Goal: Task Accomplishment & Management: Manage account settings

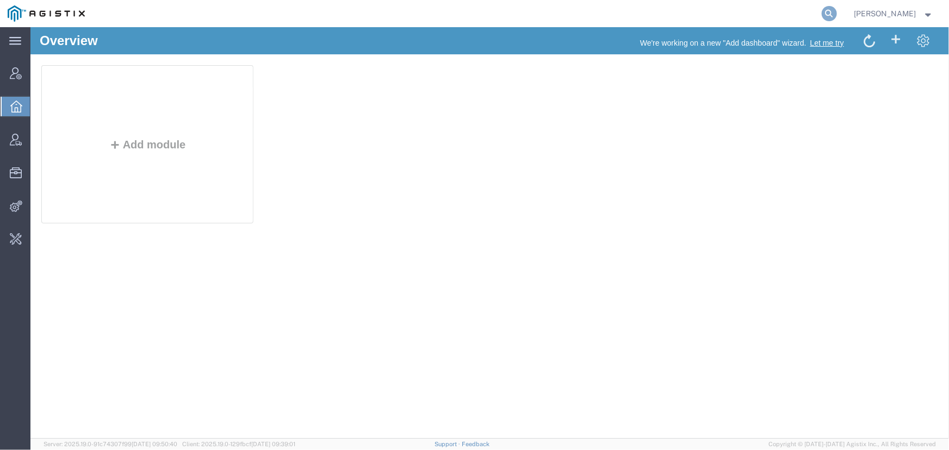
click at [825, 14] on icon at bounding box center [828, 13] width 15 height 15
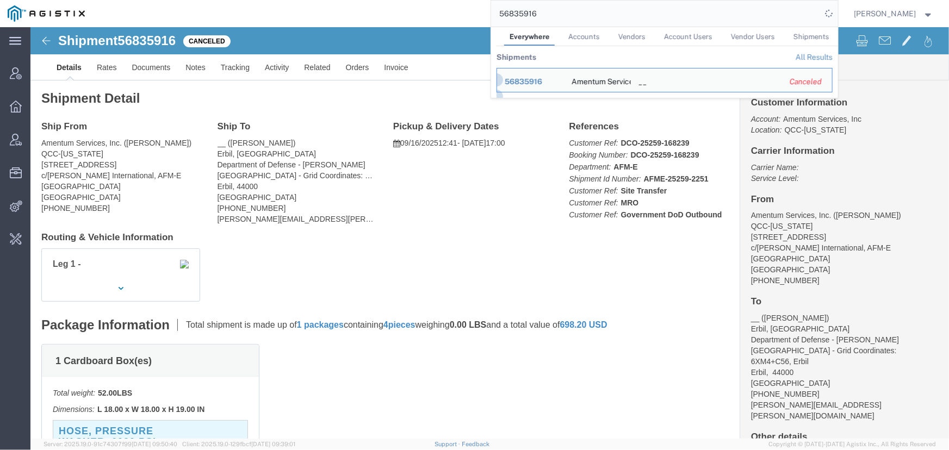
drag, startPoint x: 519, startPoint y: 15, endPoint x: 563, endPoint y: 13, distance: 44.6
click at [563, 13] on input "56835916" at bounding box center [656, 14] width 331 height 26
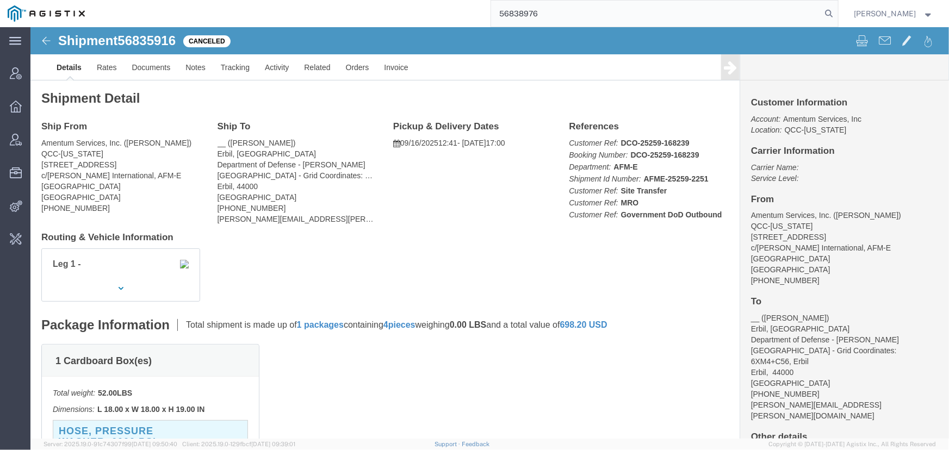
type input "56838976"
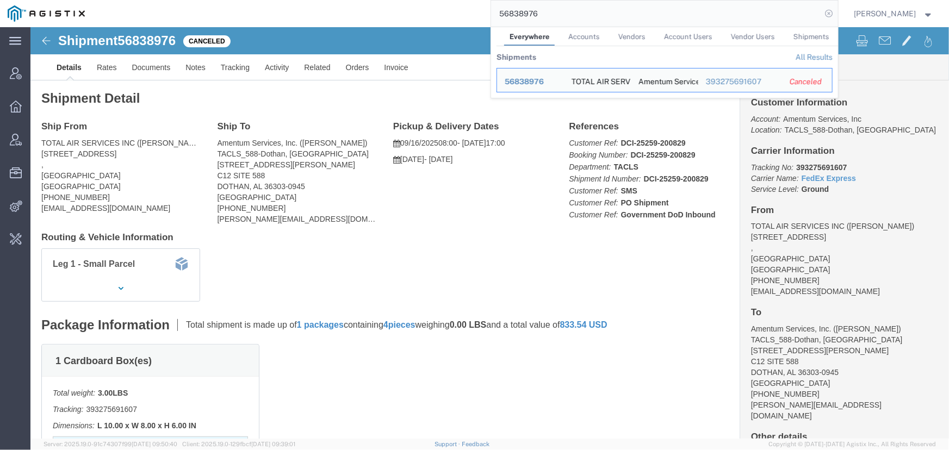
click at [830, 13] on icon at bounding box center [828, 13] width 15 height 15
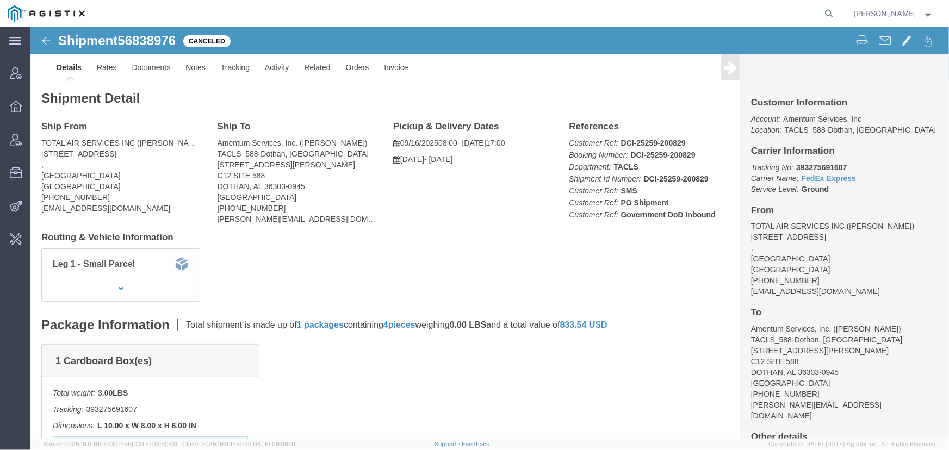
click at [830, 13] on icon at bounding box center [828, 13] width 15 height 15
type input "offline@pgw.com"
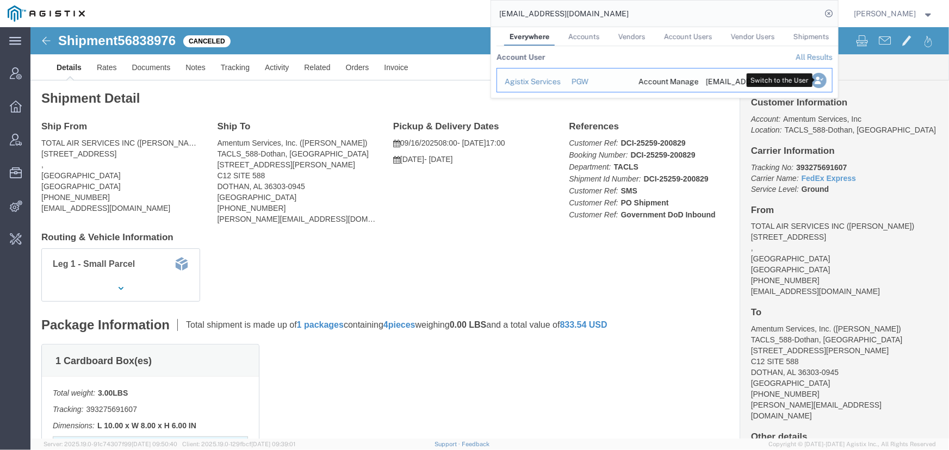
click at [816, 80] on icon "Search Results" at bounding box center [818, 80] width 15 height 15
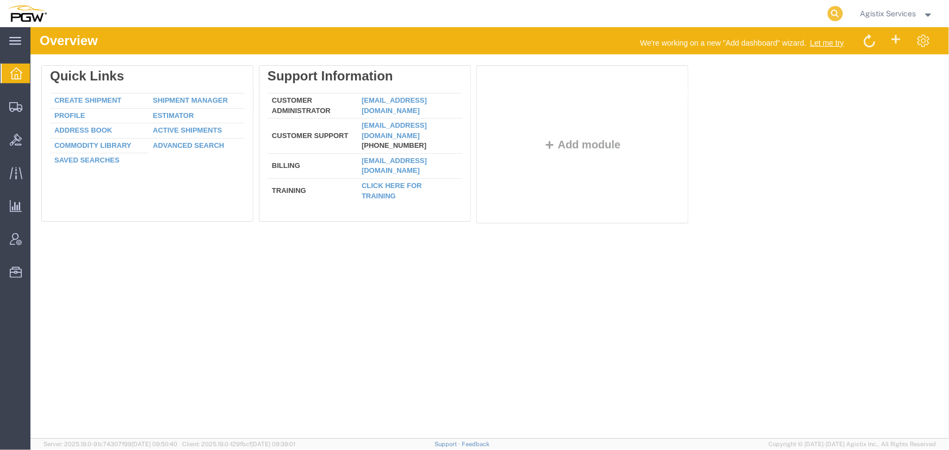
click at [833, 12] on icon at bounding box center [834, 13] width 15 height 15
type input "956117234"
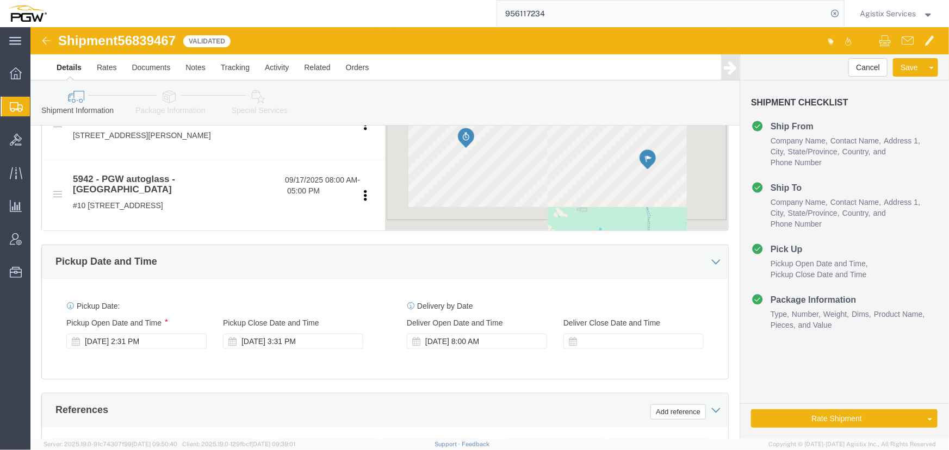
select select "28529"
select select "28521"
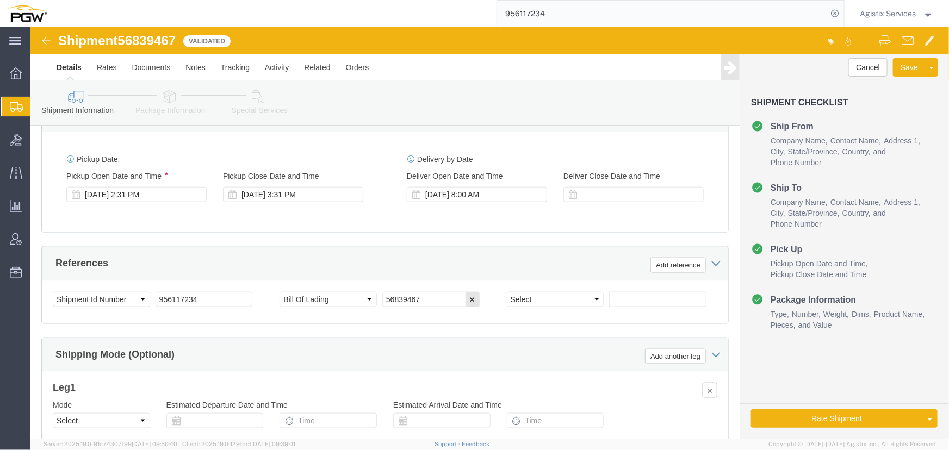
scroll to position [593, 0]
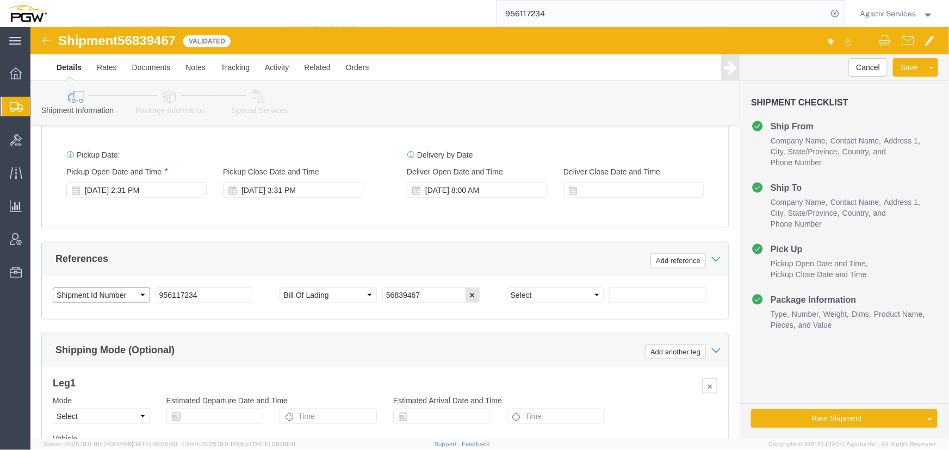
click select "Select Account Type Activity ID Airline Appointment Number ASN Batch Request # …"
select select "PRONUMBER"
click select "Select Account Type Activity ID Airline Appointment Number ASN Batch Request # …"
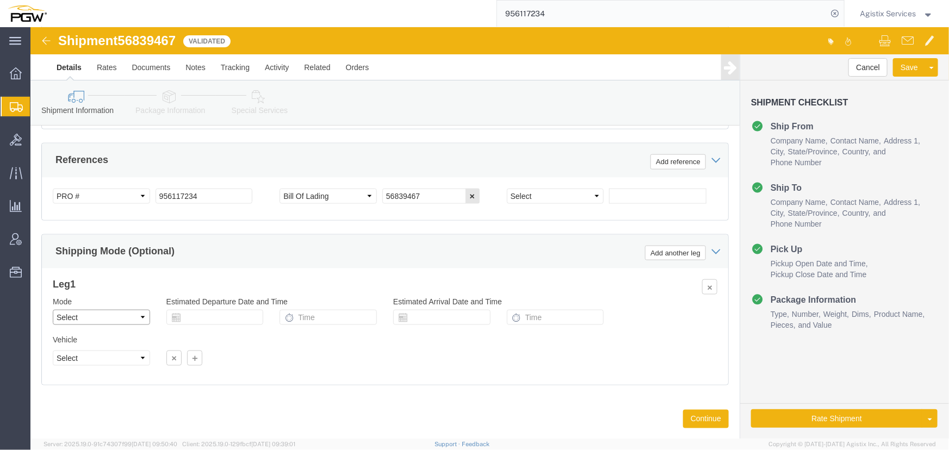
click select "Select Air Less than Truckload Multi-Leg Ocean Freight Rail Small Parcel Truckl…"
select select "LTL"
click select "Select Air Less than Truckload Multi-Leg Ocean Freight Rail Small Parcel Truckl…"
click button "Rate Shipment"
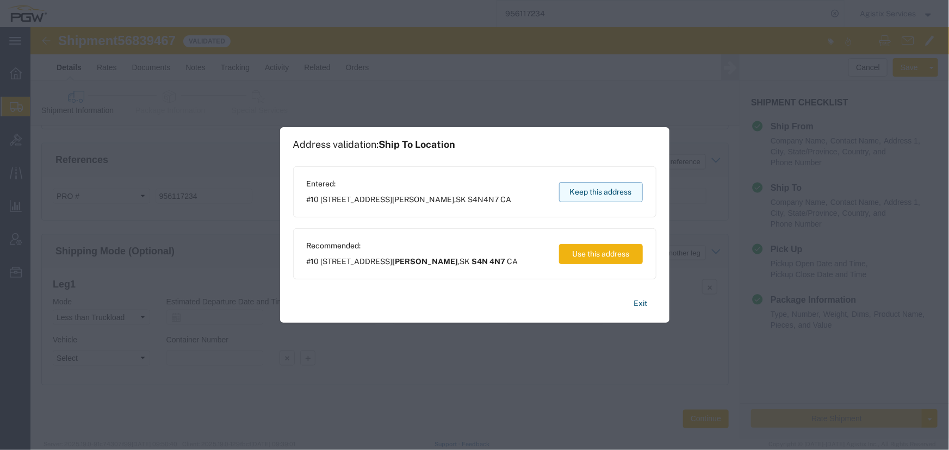
click at [611, 188] on button "Keep this address" at bounding box center [601, 192] width 84 height 20
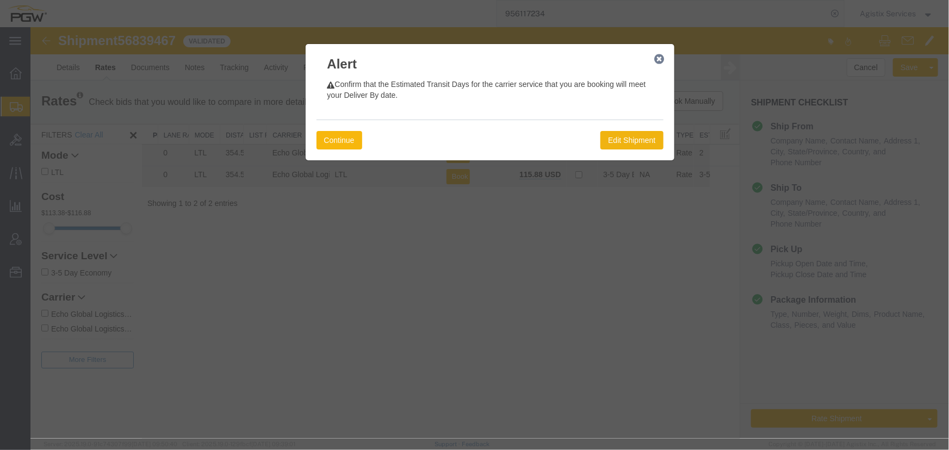
click at [341, 138] on button "Continue" at bounding box center [339, 139] width 46 height 18
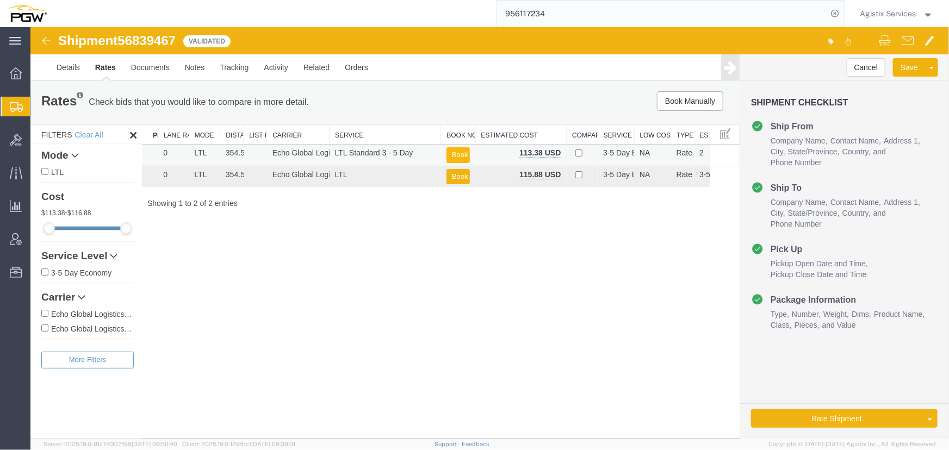
click at [456, 151] on button "Book" at bounding box center [457, 155] width 23 height 16
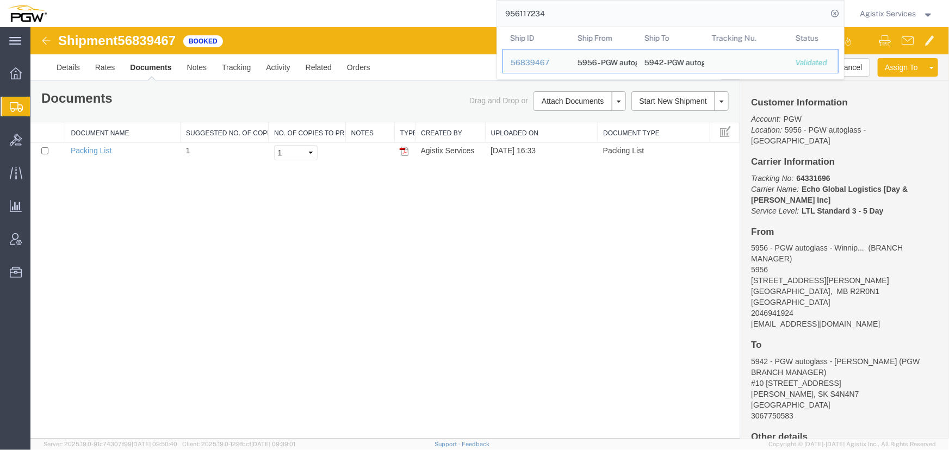
drag, startPoint x: 598, startPoint y: 20, endPoint x: 343, endPoint y: 22, distance: 255.5
click at [343, 22] on div "956117234 Ship ID Ship From Ship To Tracking Nu. Status Ship ID 56839467 Ship F…" at bounding box center [449, 13] width 790 height 27
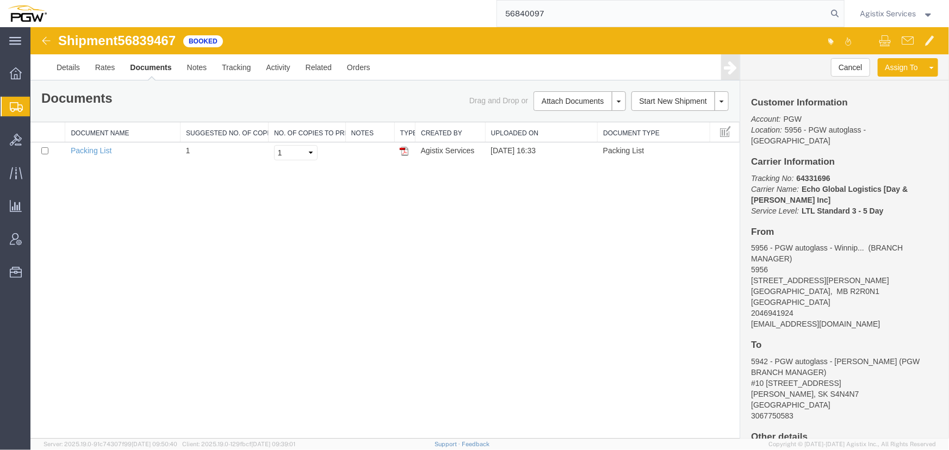
type input "56840097"
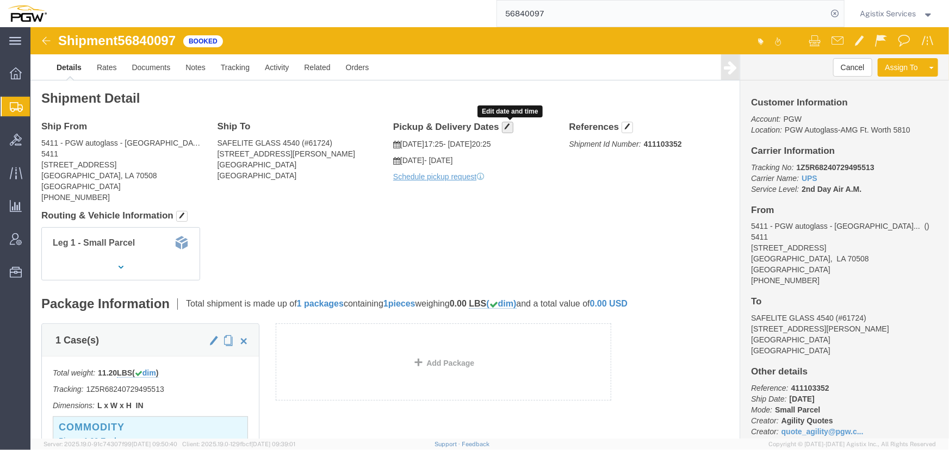
click span "button"
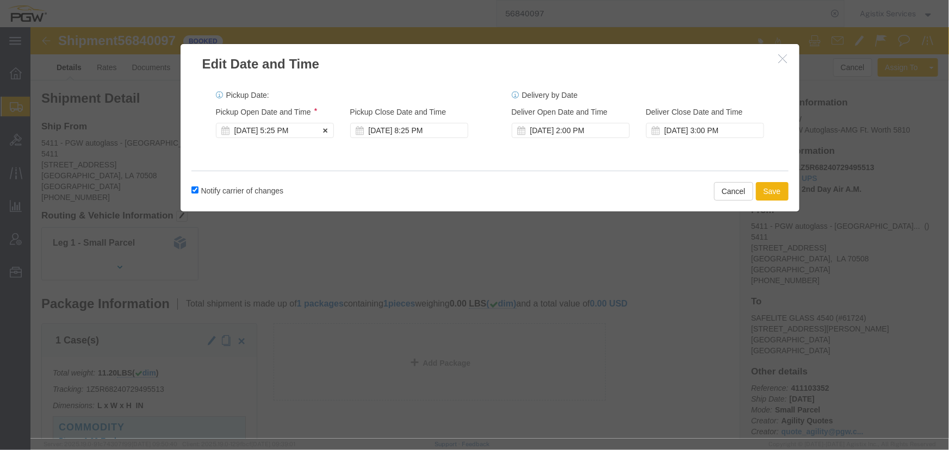
click div "Sep 18 2025 5:25 PM"
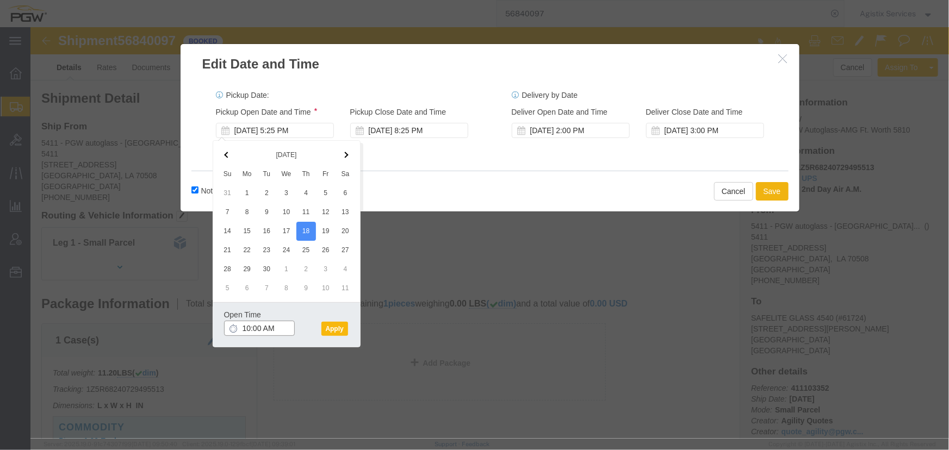
type input "10:00 AM"
click button "Apply"
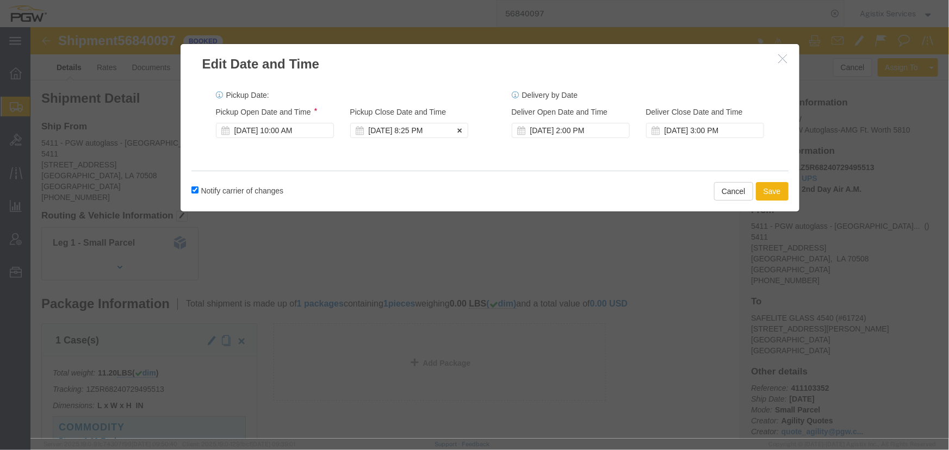
click div "Sep 18 2025 8:25 PM"
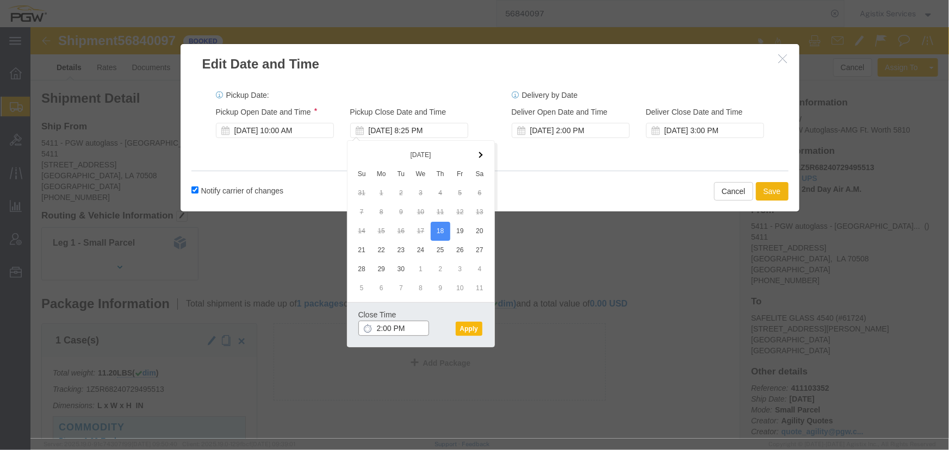
type input "2:00 PM"
click button "Apply"
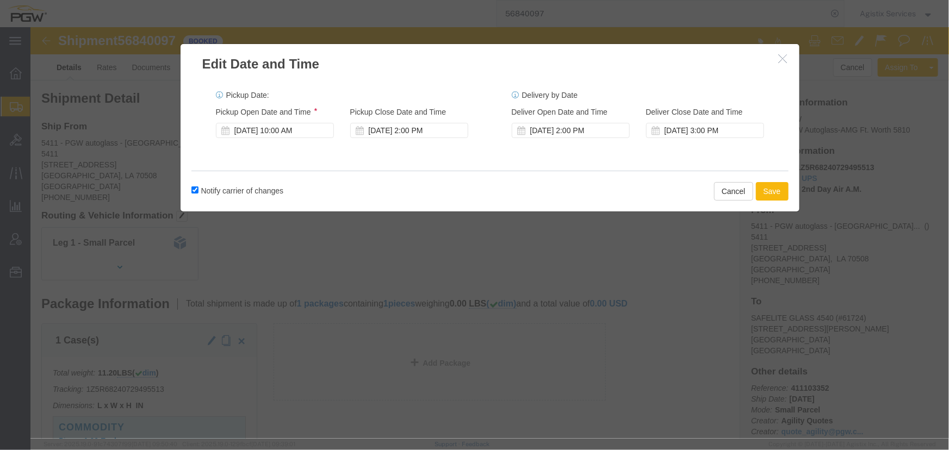
click button "Save"
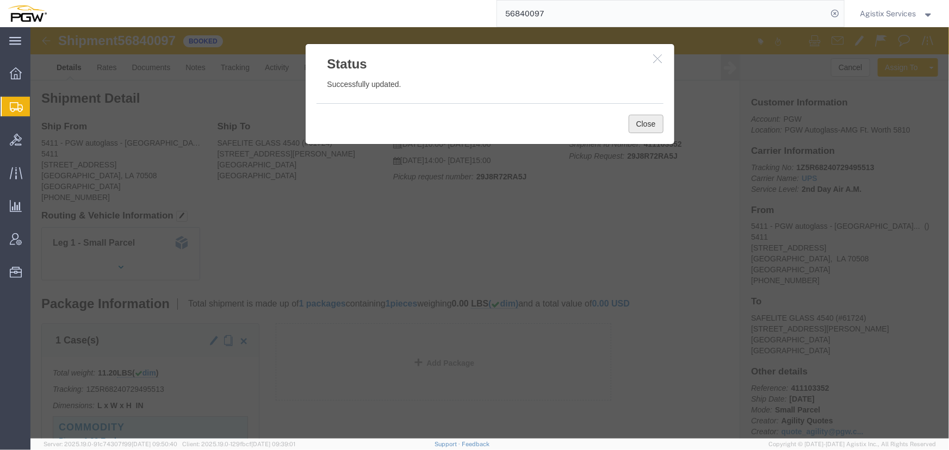
click button "Close"
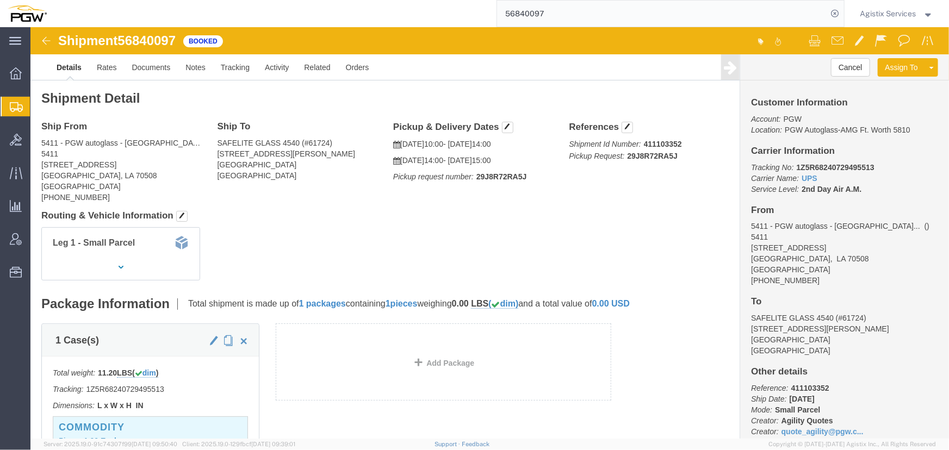
drag, startPoint x: 876, startPoint y: 14, endPoint x: 876, endPoint y: 21, distance: 7.1
click at [876, 14] on span "Agistix Services" at bounding box center [888, 14] width 56 height 12
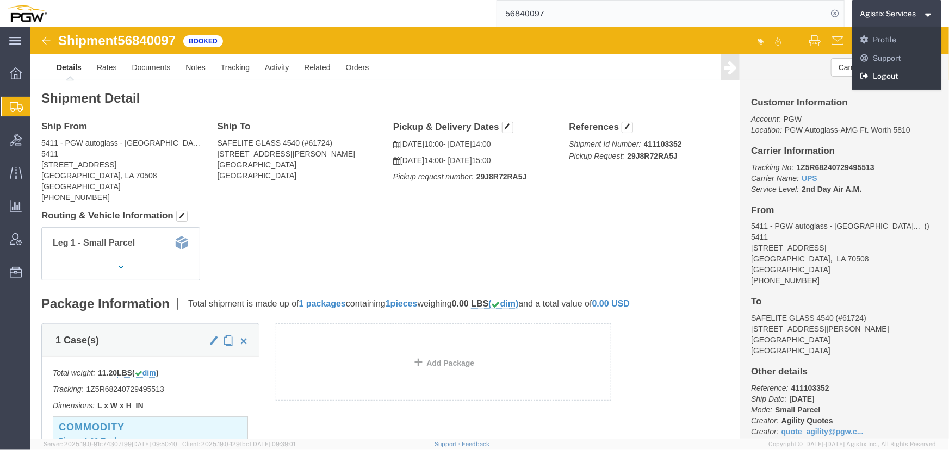
click at [869, 80] on link "Logout" at bounding box center [897, 76] width 90 height 18
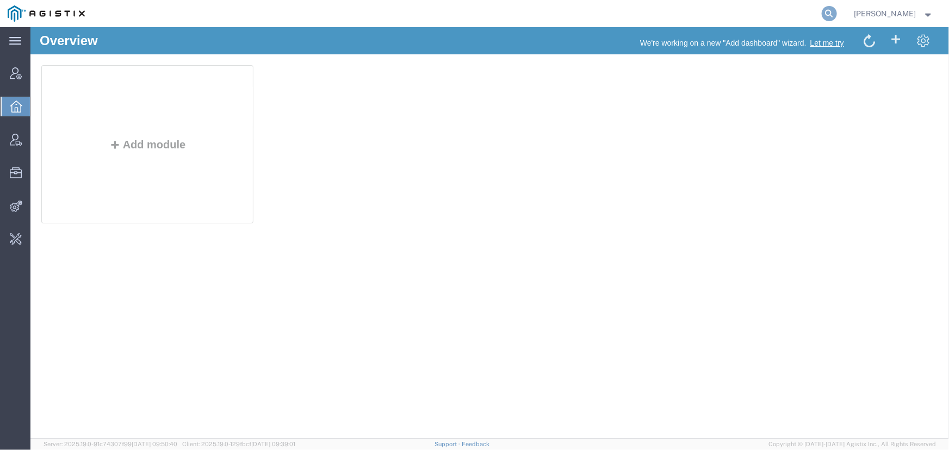
click at [827, 11] on icon at bounding box center [828, 13] width 15 height 15
click at [596, 16] on input "search" at bounding box center [656, 14] width 331 height 26
type input "offline@pgw.com"
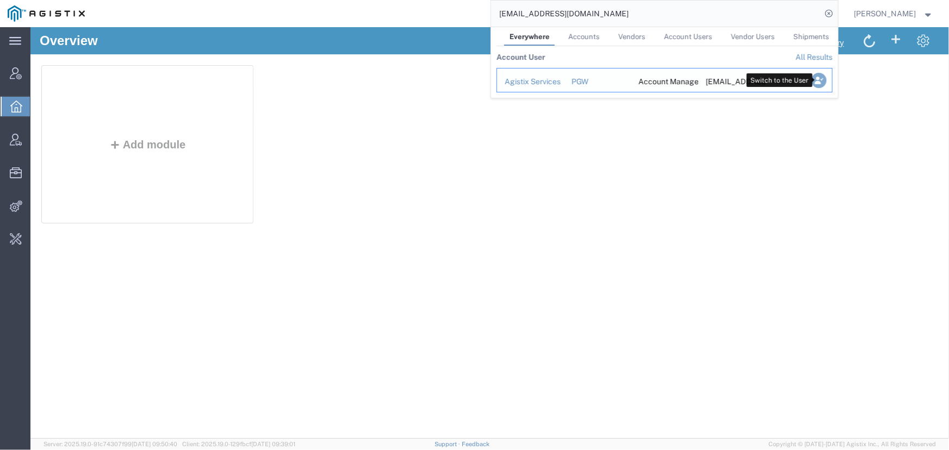
click at [820, 76] on icon "Search Results" at bounding box center [818, 80] width 15 height 15
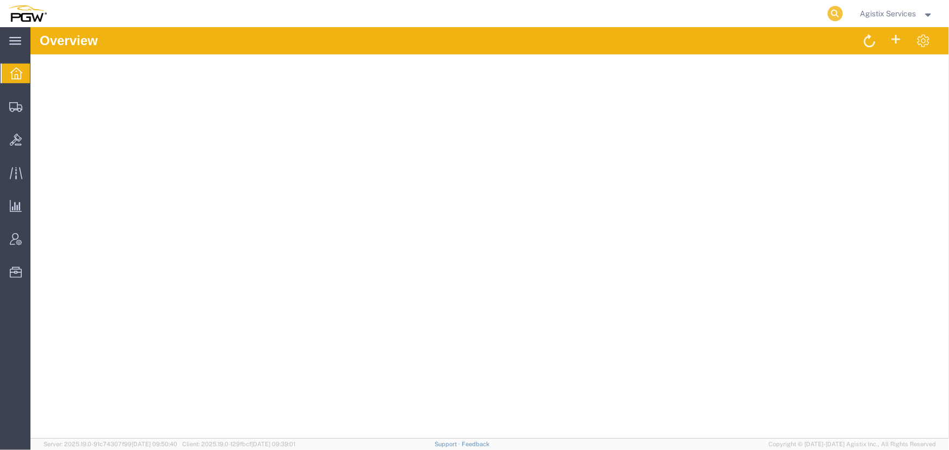
click at [831, 15] on icon at bounding box center [834, 13] width 15 height 15
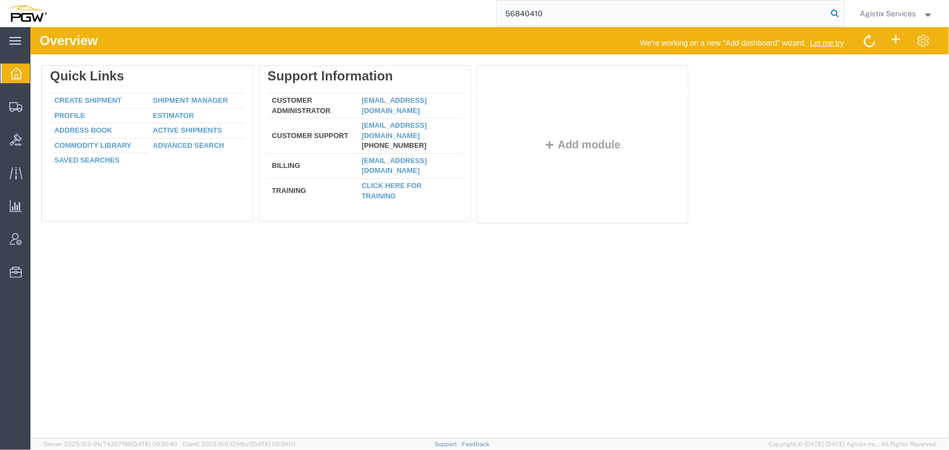
type input "56840410"
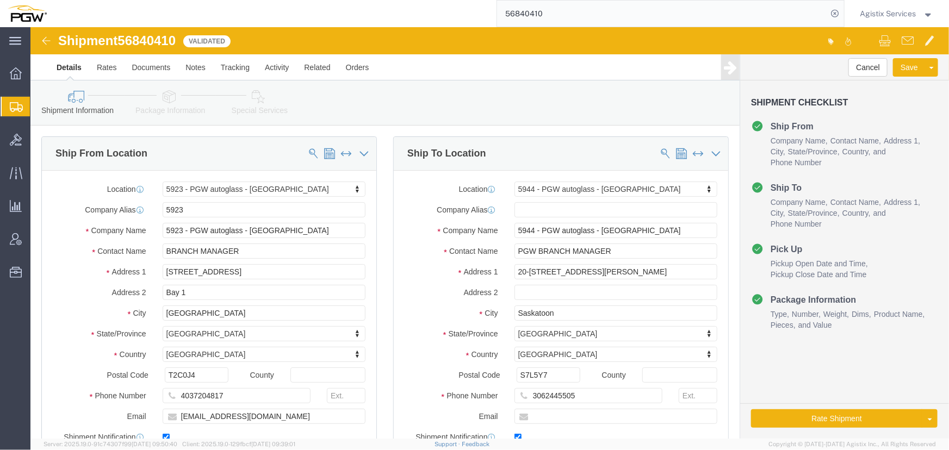
select select "28509"
select select "28523"
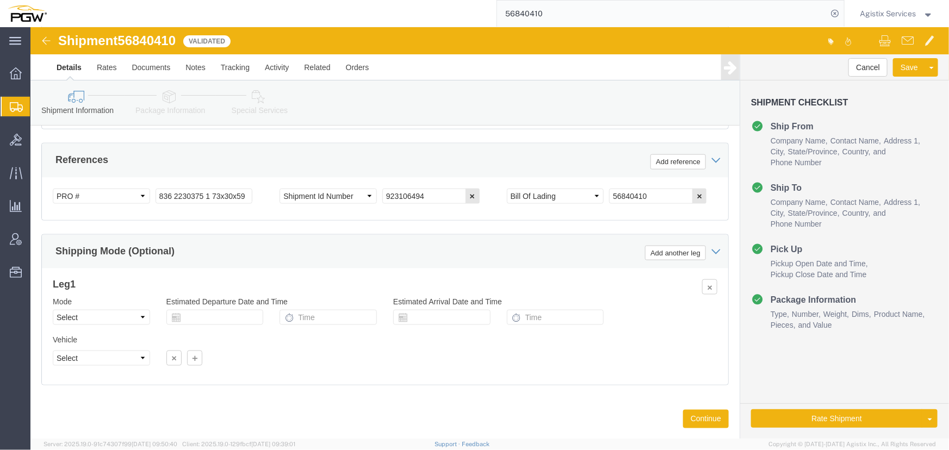
scroll to position [693, 0]
click select "Select Air Less than Truckload Multi-Leg Ocean Freight Rail Small Parcel Truckl…"
select select "LTL"
click select "Select Air Less than Truckload Multi-Leg Ocean Freight Rail Small Parcel Truckl…"
click button "Rate Shipment"
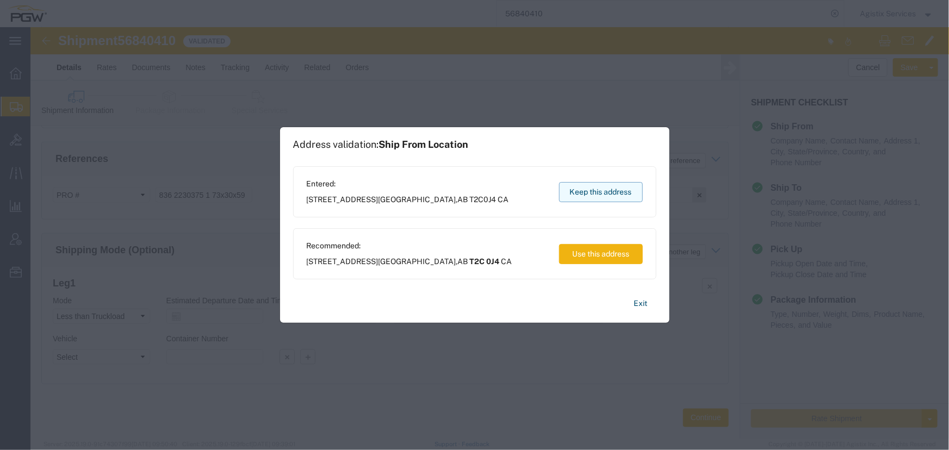
click at [582, 190] on button "Keep this address" at bounding box center [601, 192] width 84 height 20
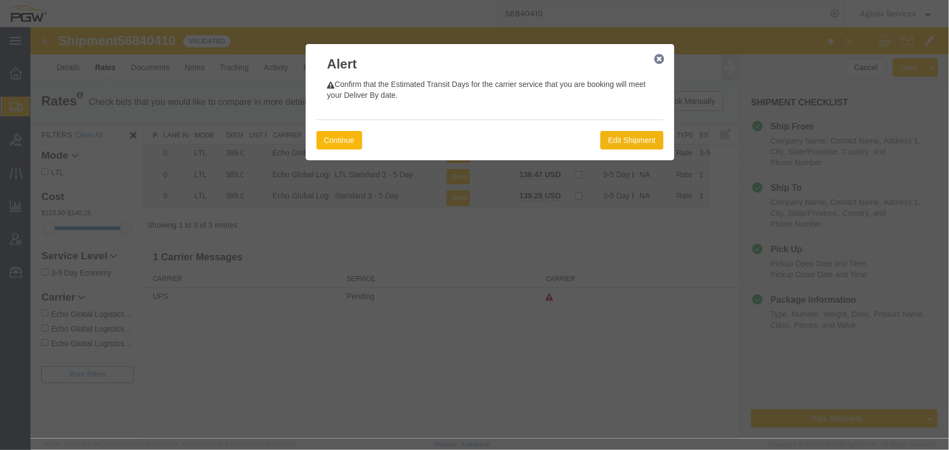
click at [329, 139] on button "Continue" at bounding box center [339, 139] width 46 height 18
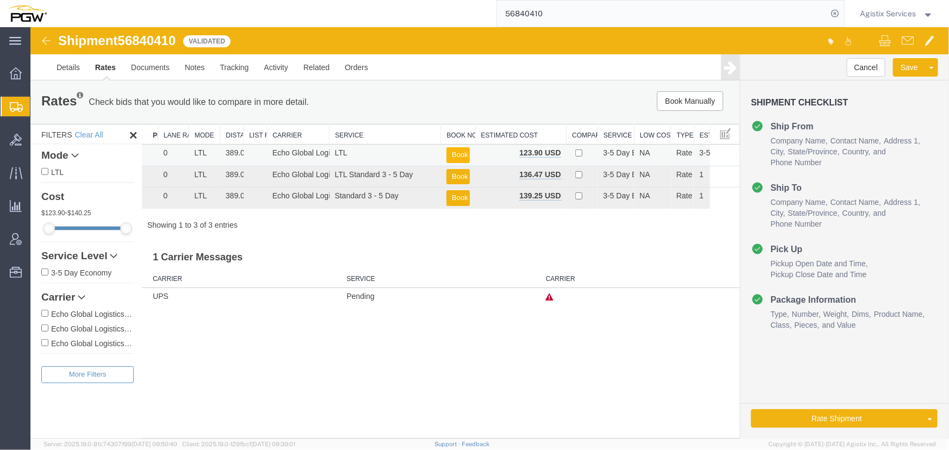
click at [464, 152] on button "Book" at bounding box center [457, 155] width 23 height 16
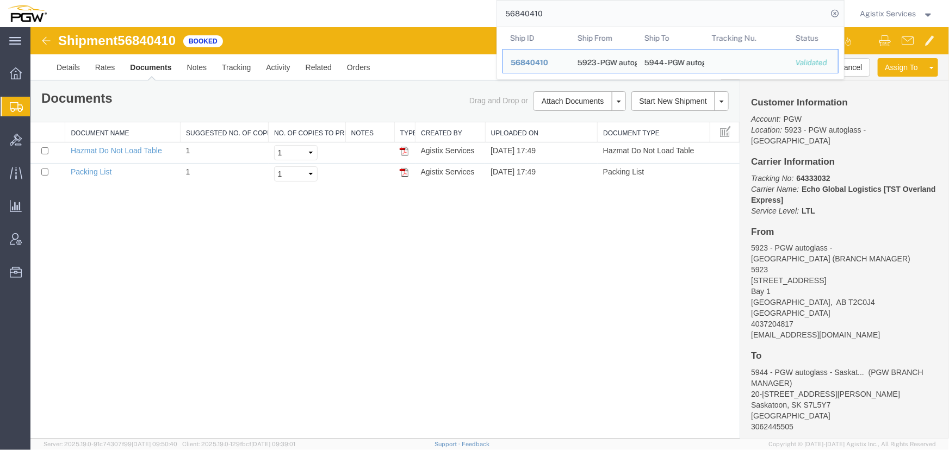
drag, startPoint x: 590, startPoint y: 13, endPoint x: 350, endPoint y: 16, distance: 240.3
click at [350, 16] on div "56840410 Ship ID Ship From Ship To Tracking Nu. Status Ship ID 56840410 Ship Fr…" at bounding box center [449, 13] width 790 height 27
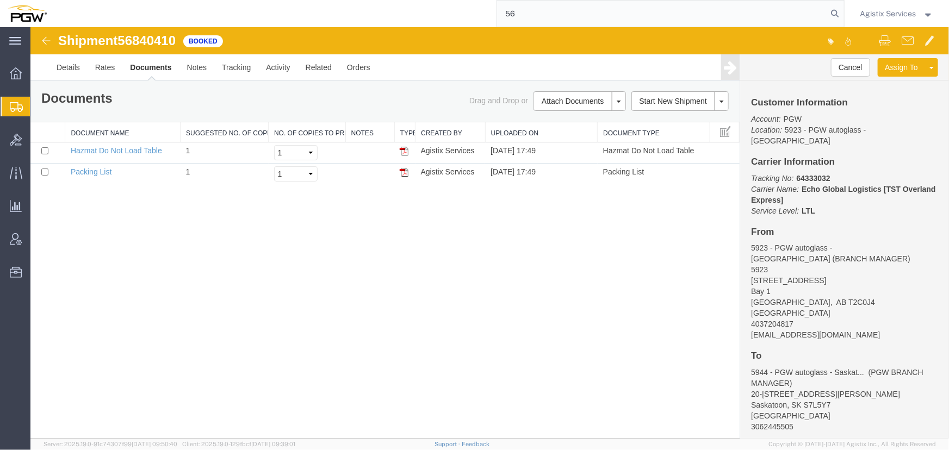
drag, startPoint x: 471, startPoint y: 15, endPoint x: 347, endPoint y: 11, distance: 123.5
click at [347, 11] on div "56" at bounding box center [449, 13] width 790 height 27
type input "942106800"
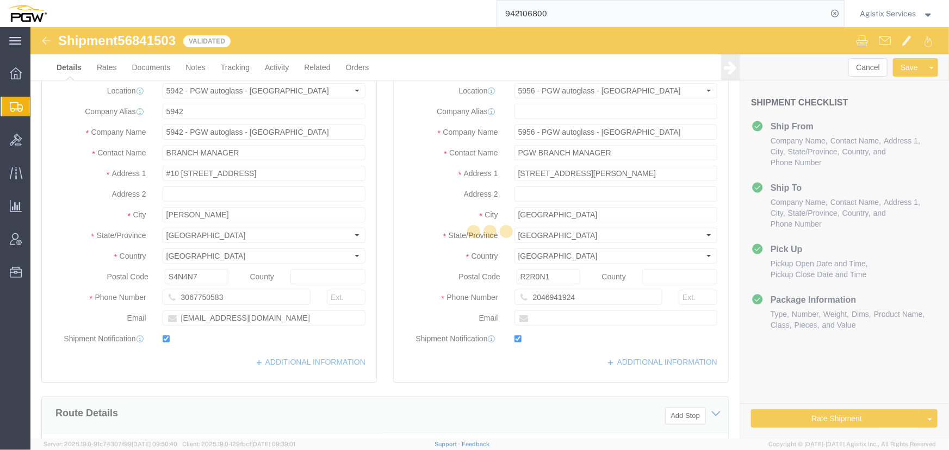
select select "28521"
select select "28529"
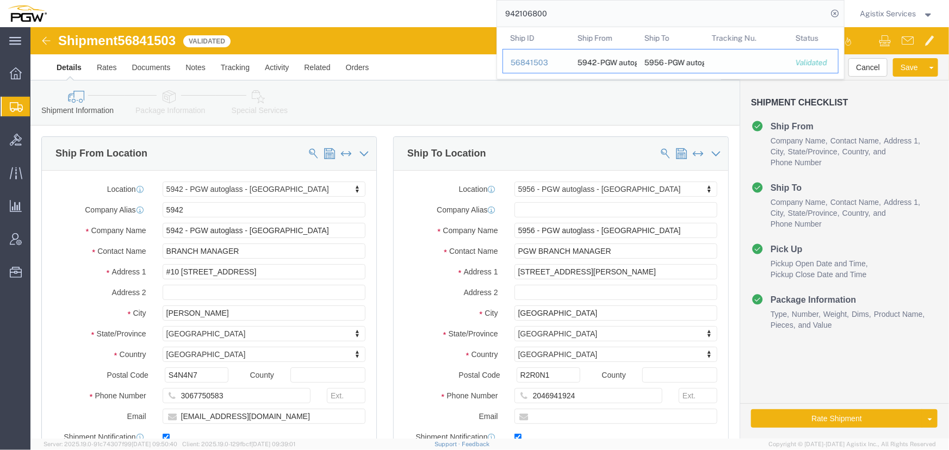
click at [520, 63] on div "56841503" at bounding box center [536, 62] width 52 height 11
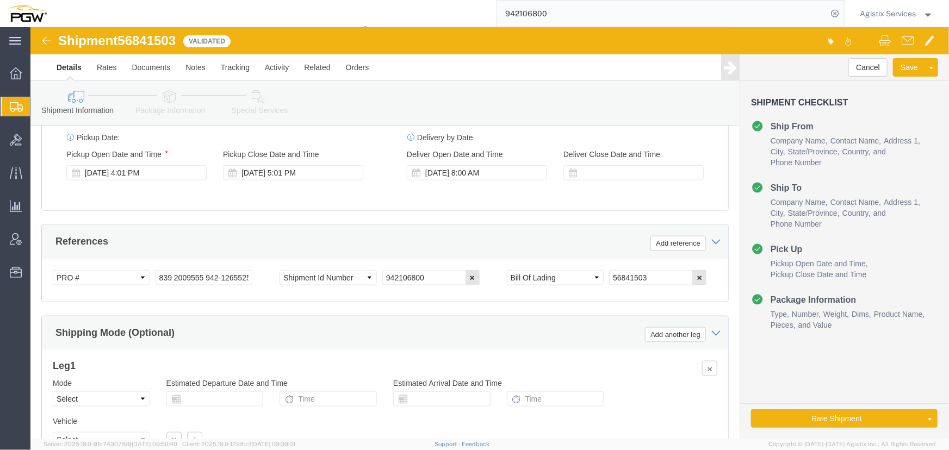
scroll to position [642, 0]
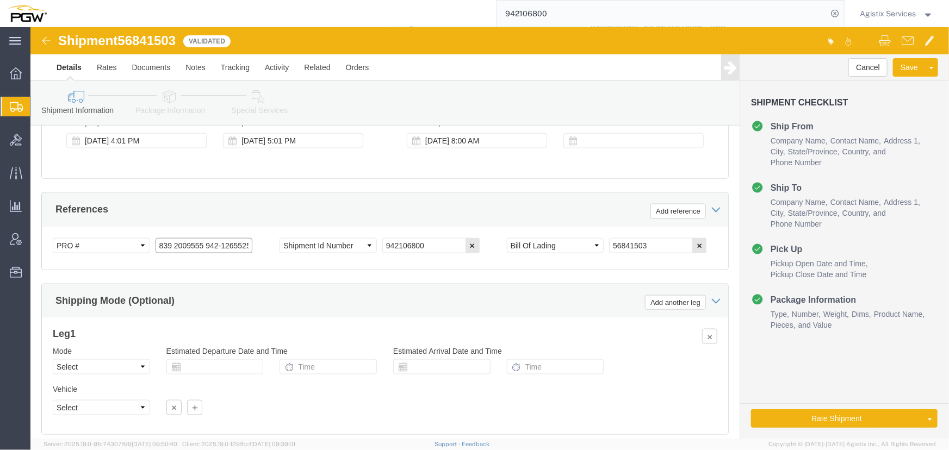
click input "839 2009555 942-1265525 942-1265526 942-1265440 942-1265450 942-1265426 942-126…"
type input "839 2009555 942-1265525 942-1265526"
click button "Add reference"
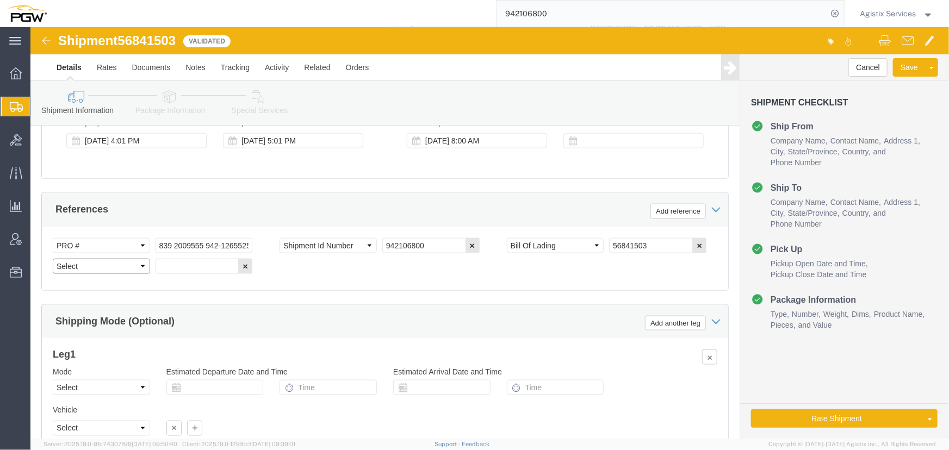
click select "Select Account Type Activity ID Airline Appointment Number ASN Batch Request # …"
select select "PRONUMBER"
click select "Select Account Type Activity ID Airline Appointment Number ASN Batch Request # …"
click input "text"
paste input "942-1265440 942-1265450 942-1265426 942-1265459 942-1265477 942-1265494 942-126…"
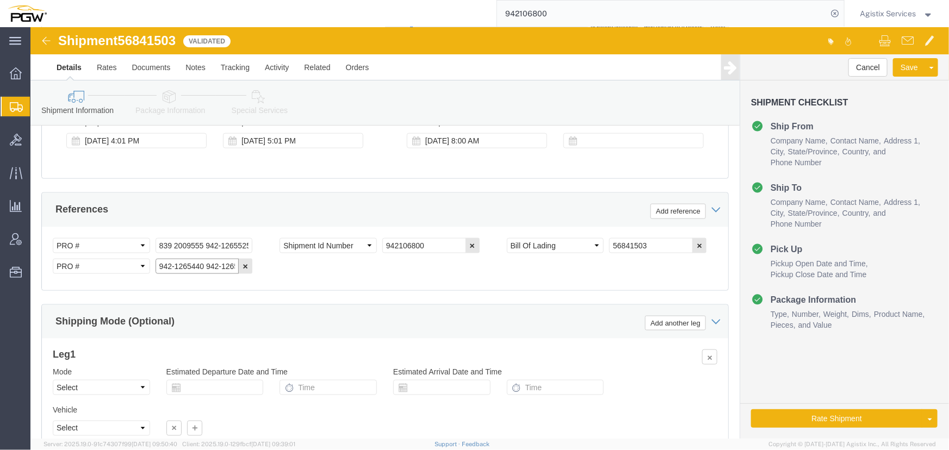
scroll to position [0, 282]
type input "942-1265440 942-1265450 942-1265426 942-1265459 942-1265477 942-1265494 942-126…"
click button "Add reference"
click select "Select Account Type Activity ID Airline Appointment Number ASN Batch Request # …"
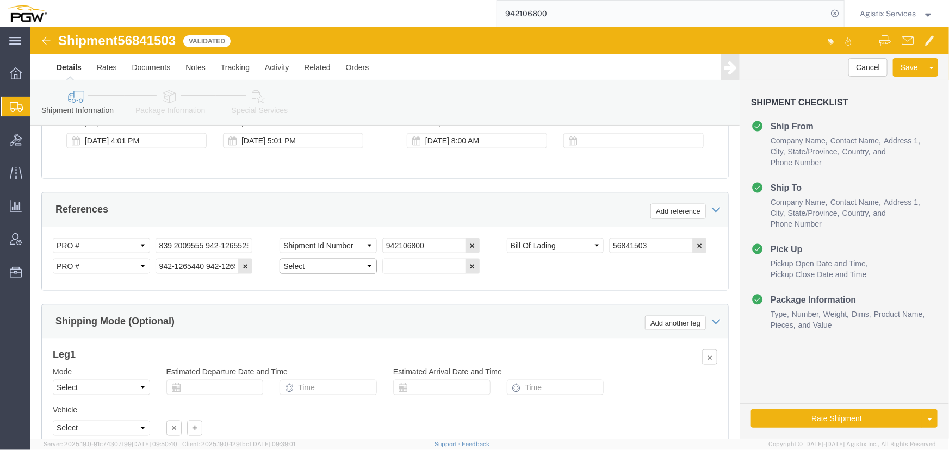
select select "PRONUMBER"
click select "Select Account Type Activity ID Airline Appointment Number ASN Batch Request # …"
click input "942-1265440 942-1265450 942-1265426 942-1265459 942-1265477 942-1265494 942-126…"
type input "942-1265440 942-1265450 942-1265426"
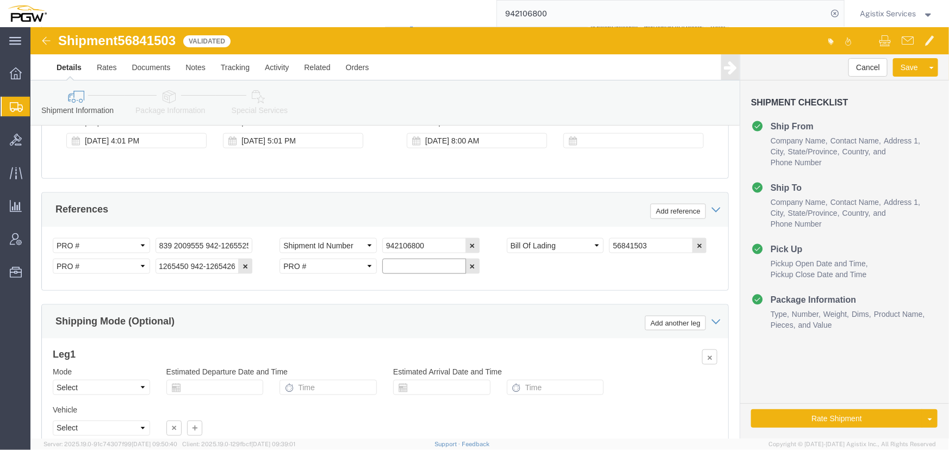
scroll to position [0, 0]
click input "text"
paste input "942-1265459 942-1265477 942-1265494 942-1265499 942-126"
type input "942-1265459 942-1265477 942-1265494 942-1265499 942-126"
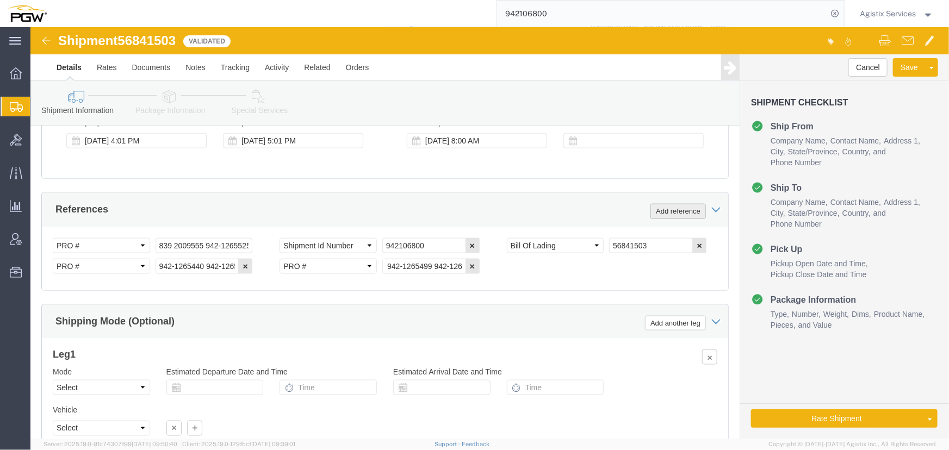
click button "Add reference"
click select "Select Account Type Activity ID Airline Appointment Number ASN Batch Request # …"
select select "PRONUMBER"
click select "Select Account Type Activity ID Airline Appointment Number ASN Batch Request # …"
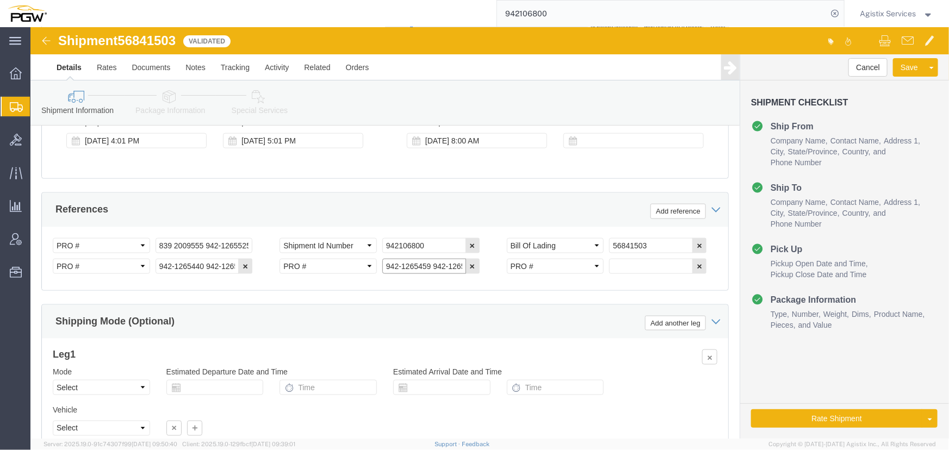
click input "942-1265459 942-1265477 942-1265494 942-1265499 942-126"
type input "942-1265459 942-1265477 942-1265494"
click input "text"
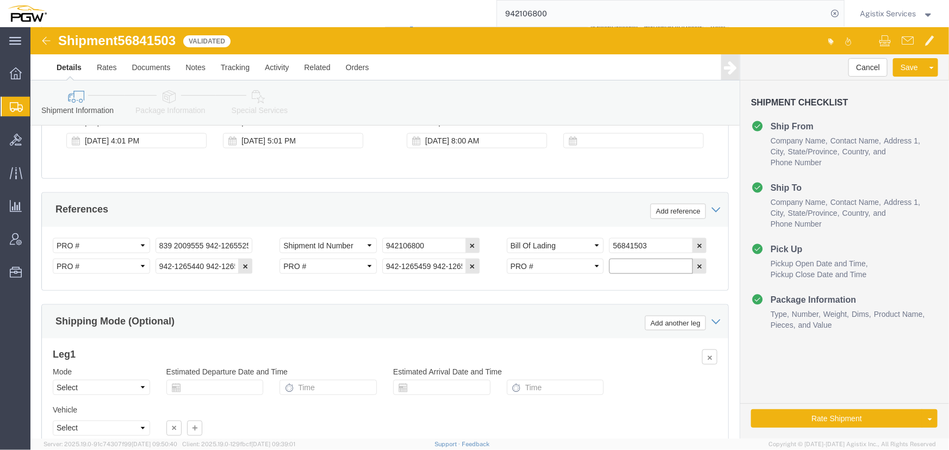
paste input "942-1265499 942-126"
type input "942-1265499 942-126"
click select "Select Air Less than Truckload Multi-Leg Ocean Freight Rail Small Parcel Truckl…"
select select "LTL"
click select "Select Air Less than Truckload Multi-Leg Ocean Freight Rail Small Parcel Truckl…"
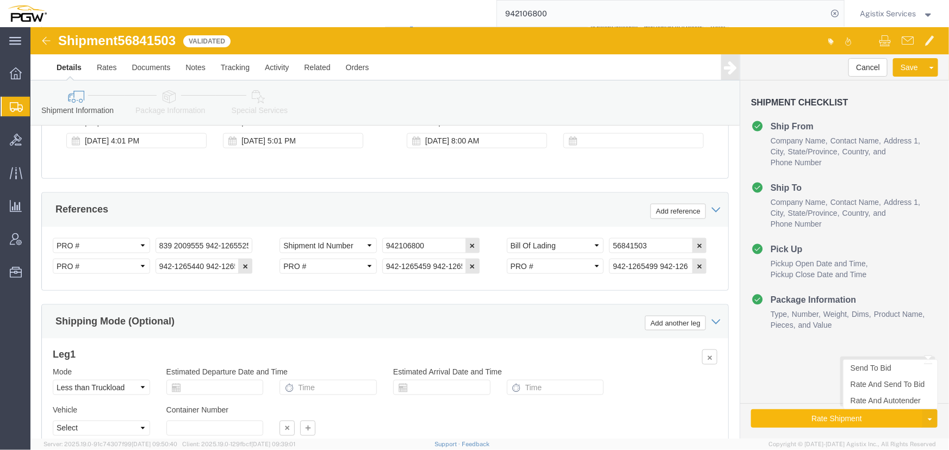
click button "Rate Shipment"
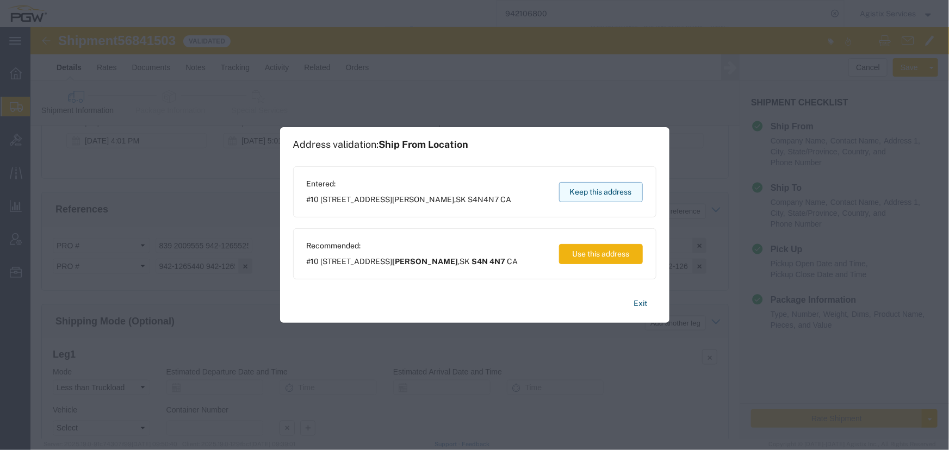
click at [596, 194] on button "Keep this address" at bounding box center [601, 192] width 84 height 20
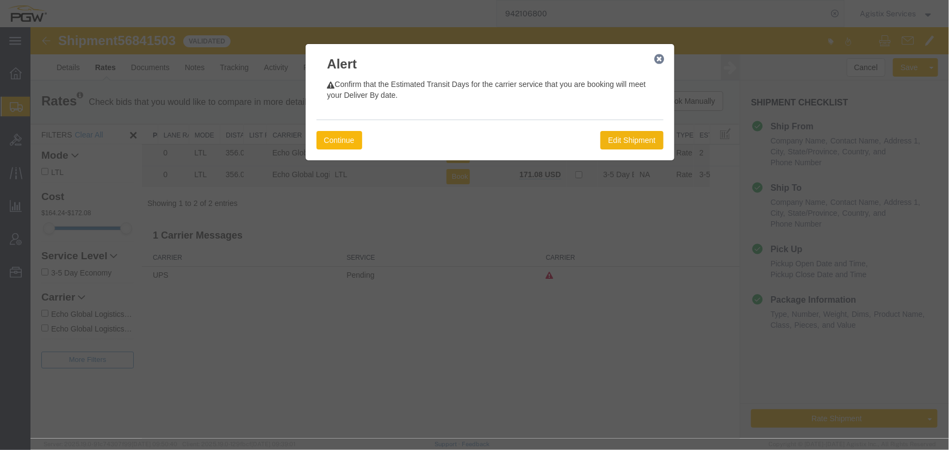
click at [336, 140] on button "Continue" at bounding box center [339, 139] width 46 height 18
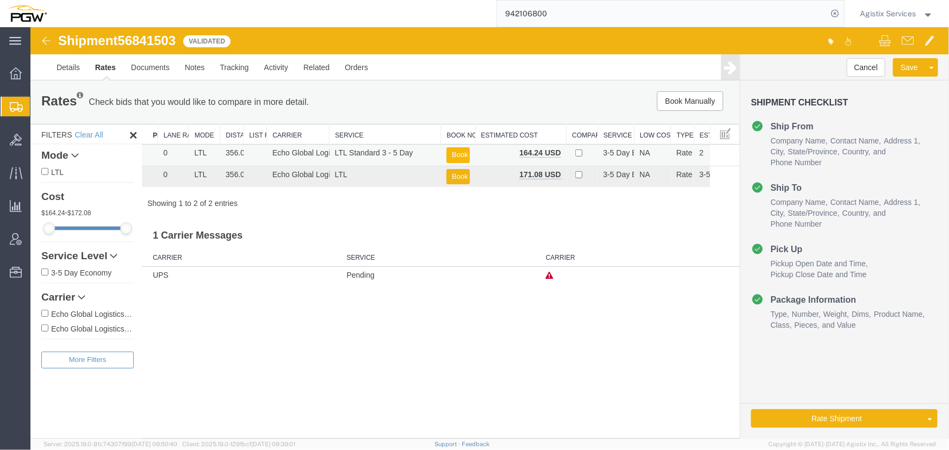
click at [456, 153] on button "Book" at bounding box center [457, 155] width 23 height 16
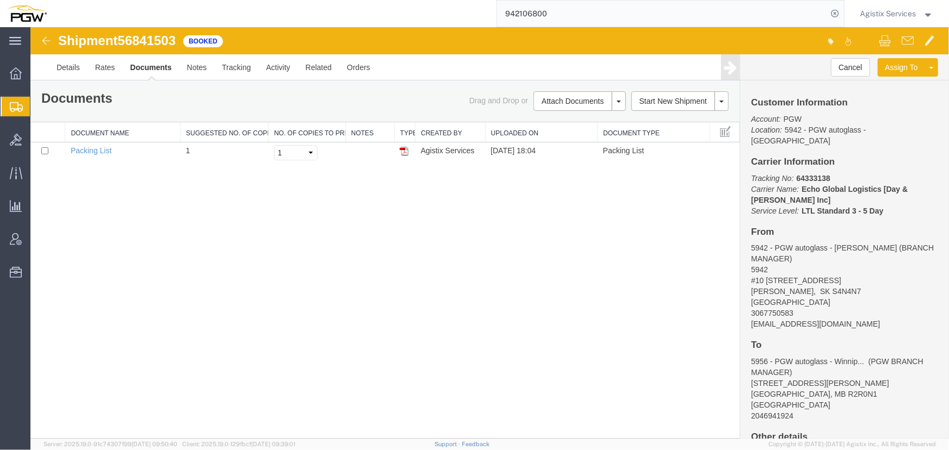
click at [869, 12] on span "Agistix Services" at bounding box center [888, 14] width 56 height 12
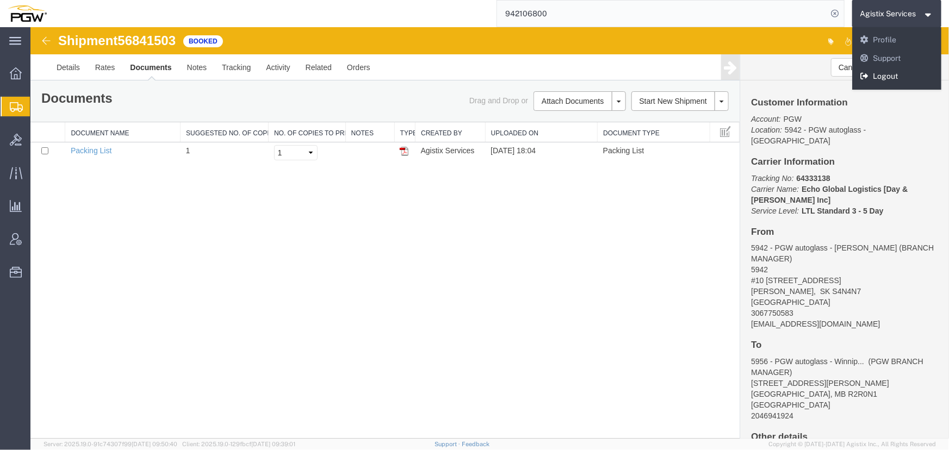
click at [883, 77] on link "Logout" at bounding box center [897, 76] width 90 height 18
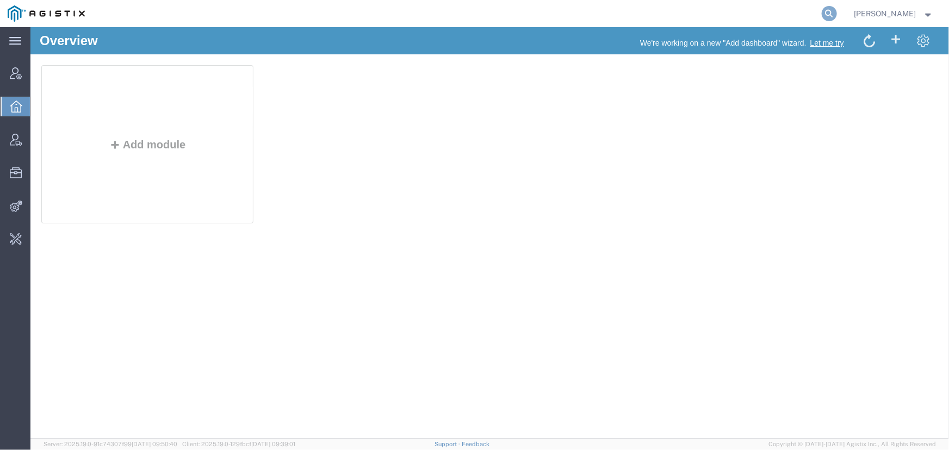
click at [828, 11] on icon at bounding box center [828, 13] width 15 height 15
type input "offline@synopsys.com"
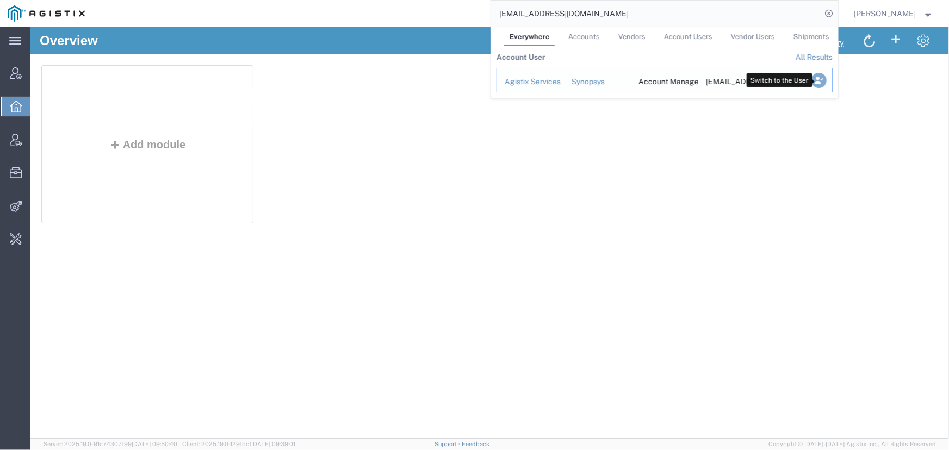
click at [821, 82] on icon "Search Results" at bounding box center [818, 80] width 15 height 15
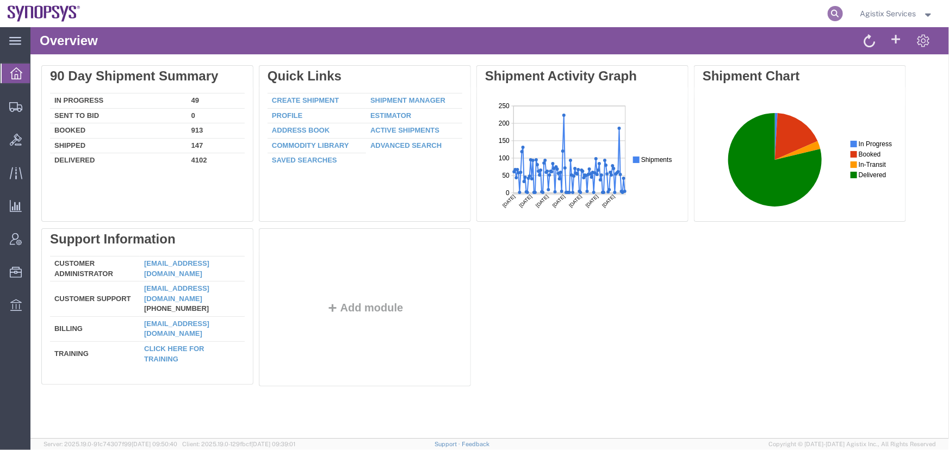
click at [829, 18] on icon at bounding box center [834, 13] width 15 height 15
type input "56838828"
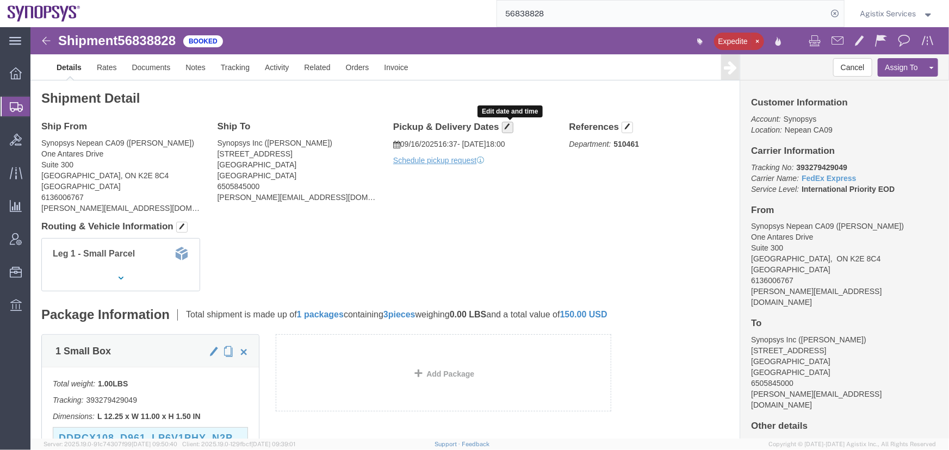
click span "button"
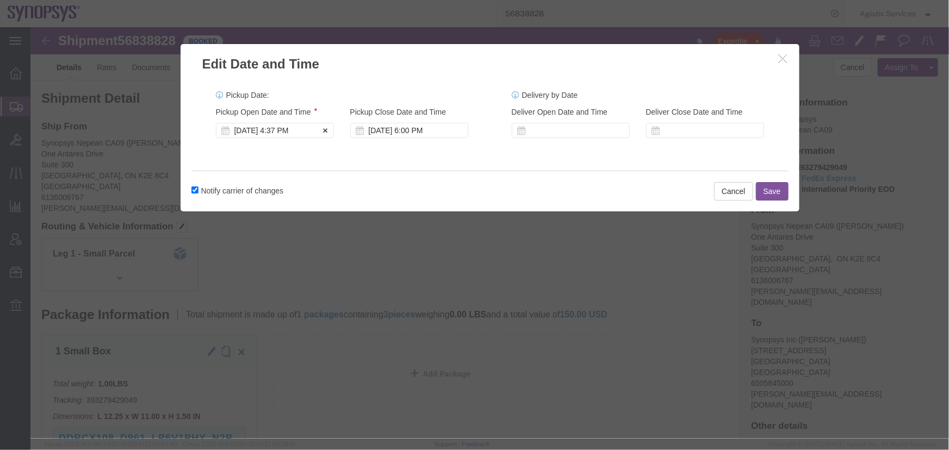
click div "[DATE] 4:37 PM"
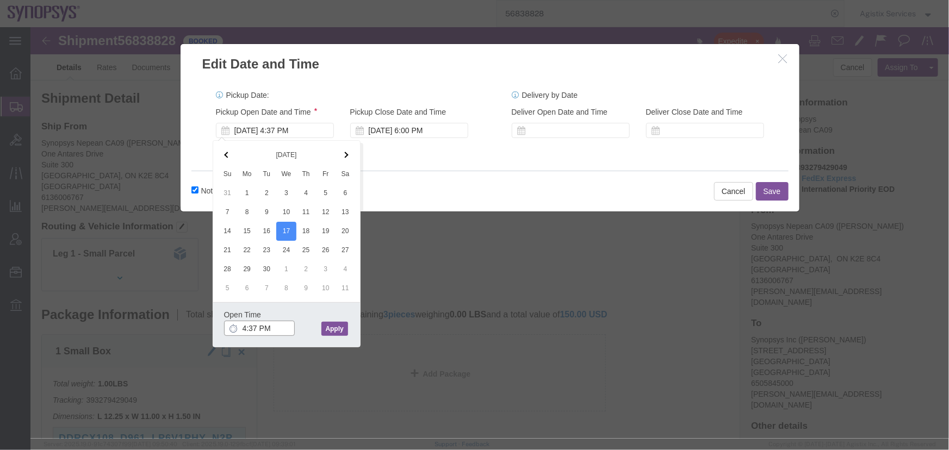
click input "4:37 PM"
type input "10:00 AM"
click button "Apply"
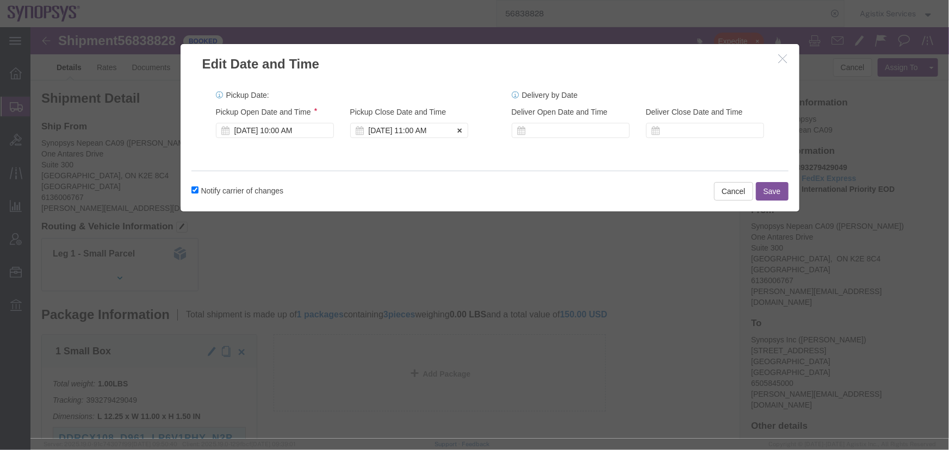
click div "Sep 17 2025 11:00 AM"
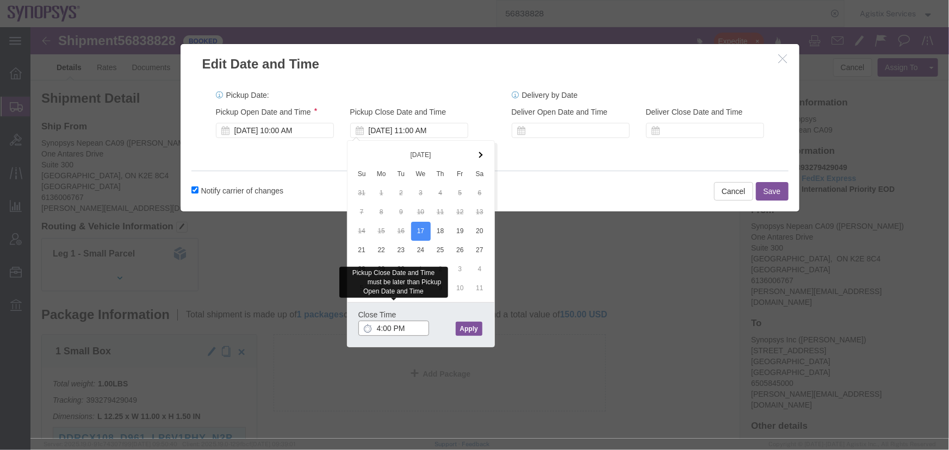
type input "4:00 PM"
click button "Apply"
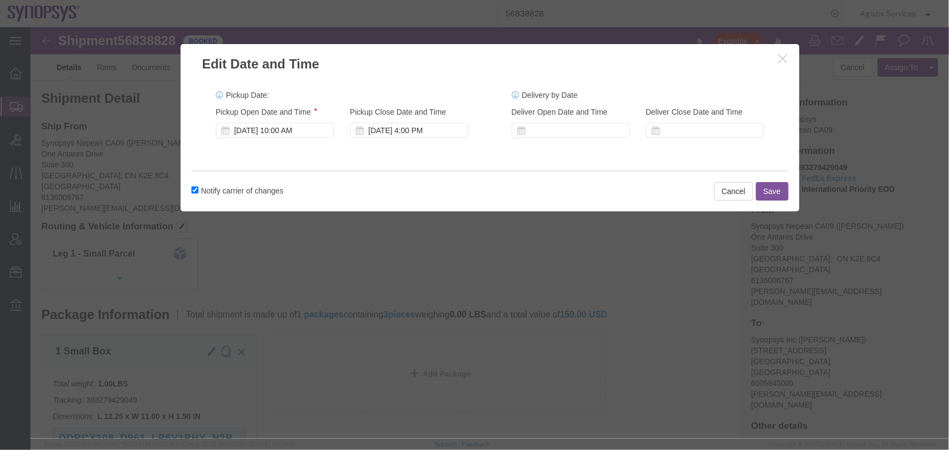
click button "Save"
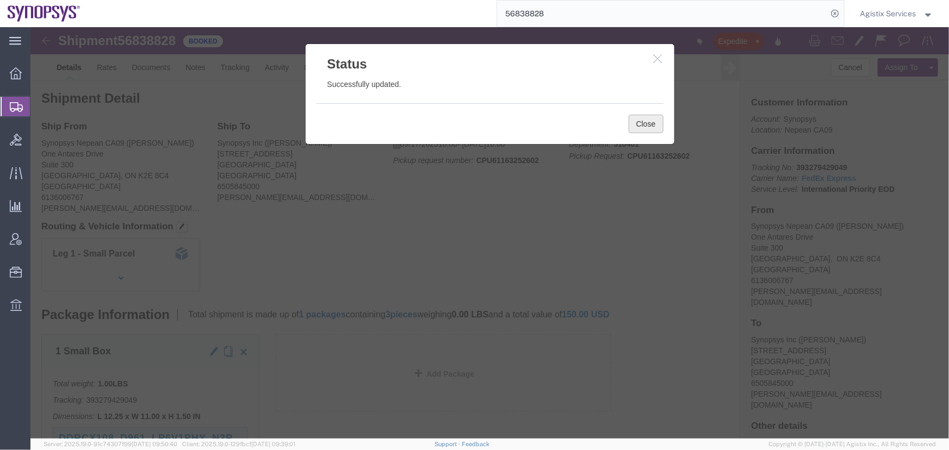
click button "Close"
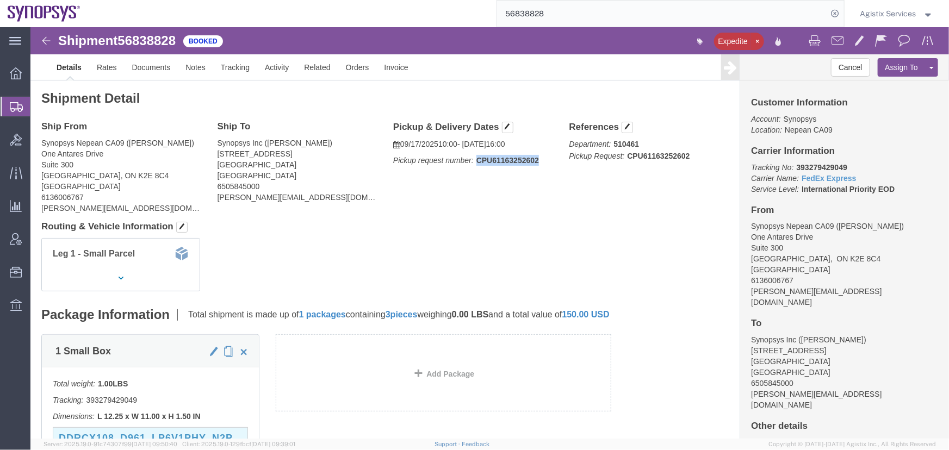
drag, startPoint x: 445, startPoint y: 133, endPoint x: 506, endPoint y: 132, distance: 61.4
click p "Pickup request number: CPU61163252602"
copy b "CPU61163252602"
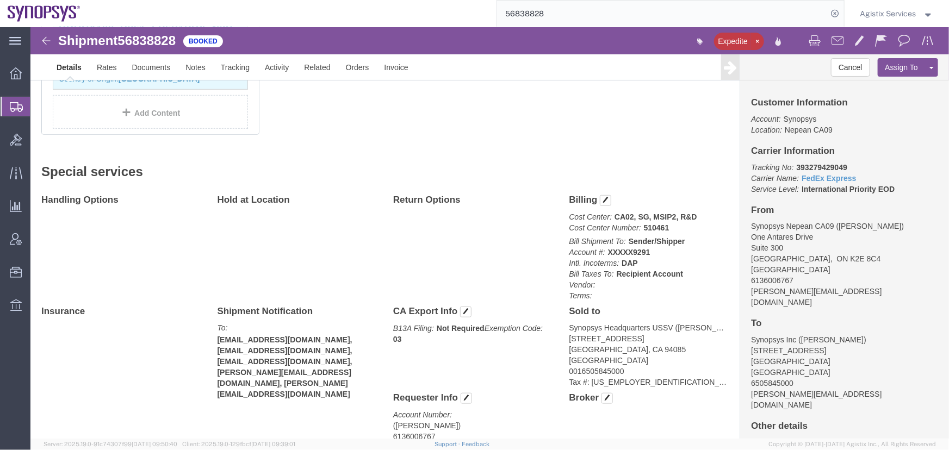
scroll to position [445, 0]
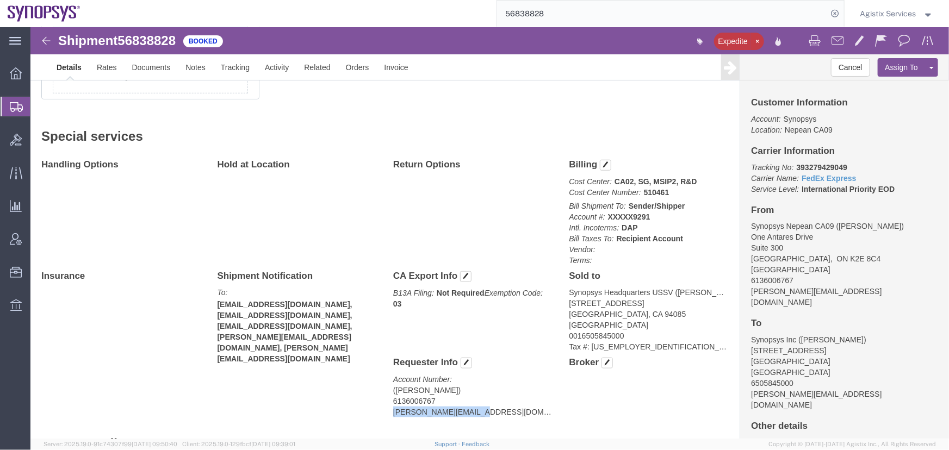
drag, startPoint x: 447, startPoint y: 384, endPoint x: 357, endPoint y: 388, distance: 90.3
click div "Requester Info Account Number: (Shahrukh Riaz) 6136006767 shahrukh@synopsys.com"
copy address "shahrukh@synopsys.com"
click at [879, 12] on span "Agistix Services" at bounding box center [888, 14] width 56 height 12
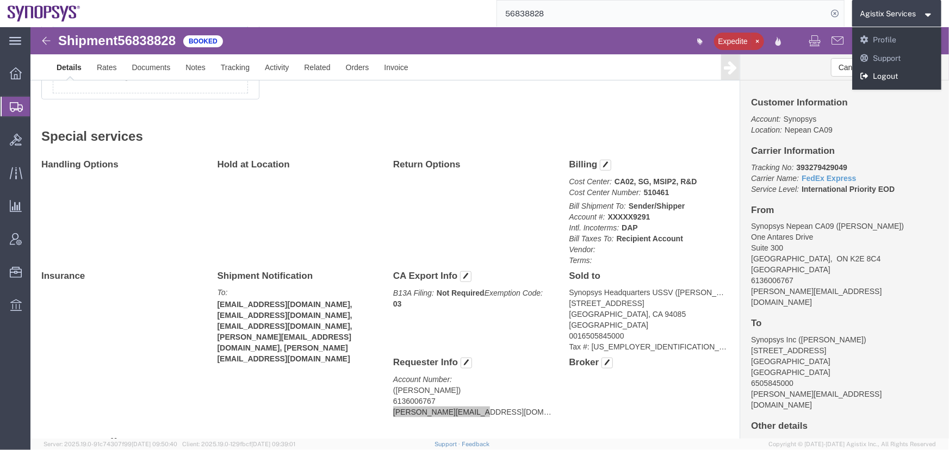
click at [879, 73] on link "Logout" at bounding box center [897, 76] width 90 height 18
